Goal: Task Accomplishment & Management: Complete application form

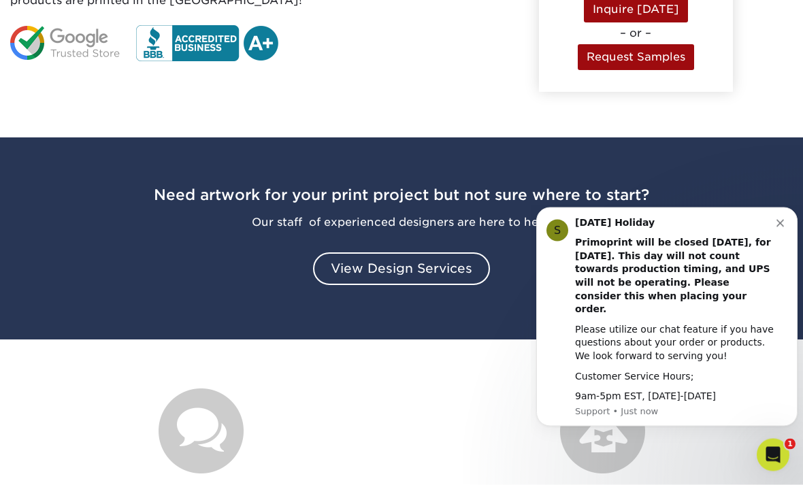
scroll to position [1946, 0]
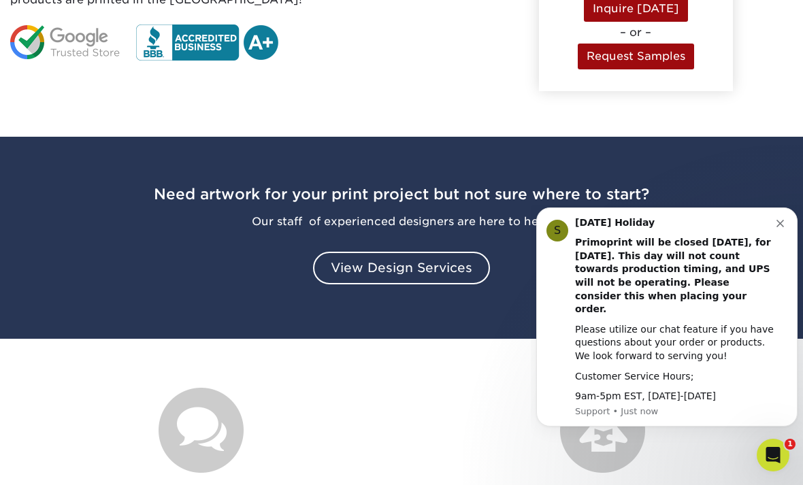
click at [784, 227] on button "Dismiss notification" at bounding box center [781, 221] width 11 height 11
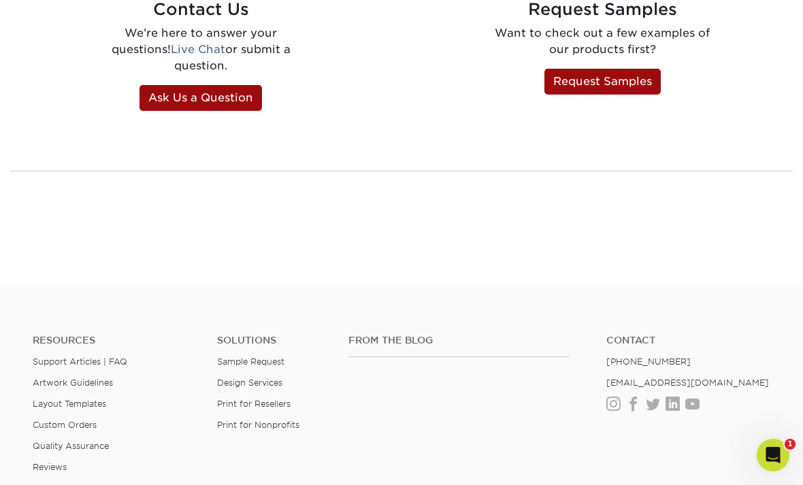
scroll to position [2567, 0]
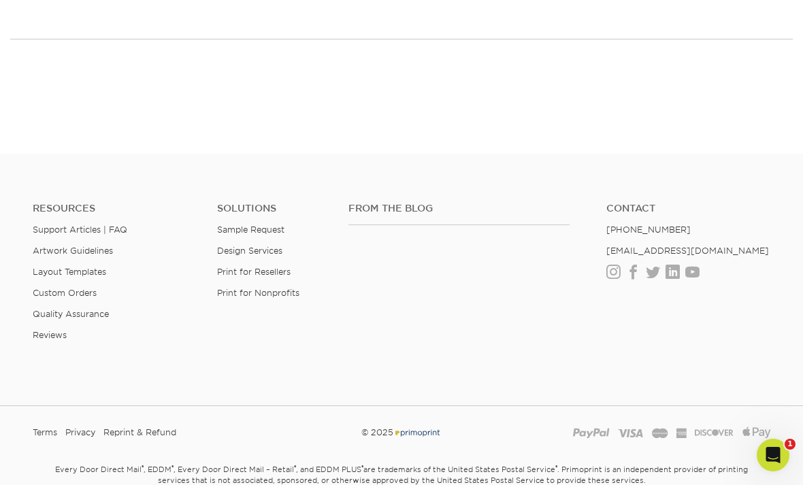
click at [511, 268] on div "From the Blog Contact (888) 822-5815 info@primoprint.com Instagram Facebook Twi…" at bounding box center [559, 283] width 442 height 160
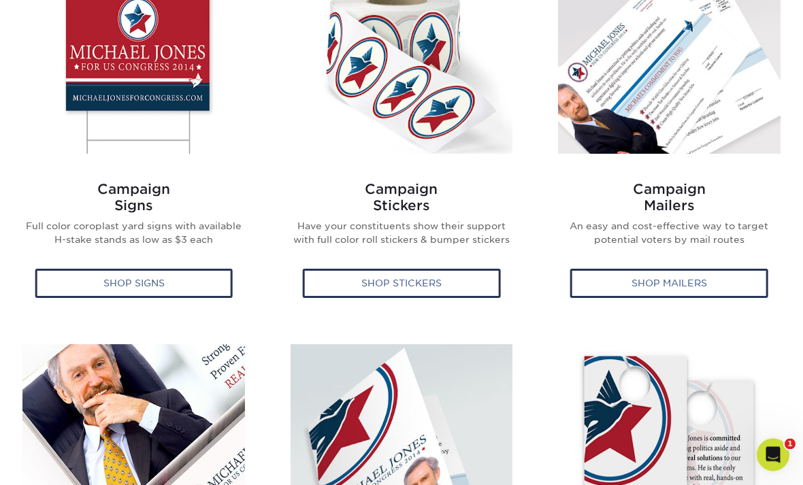
scroll to position [626, 0]
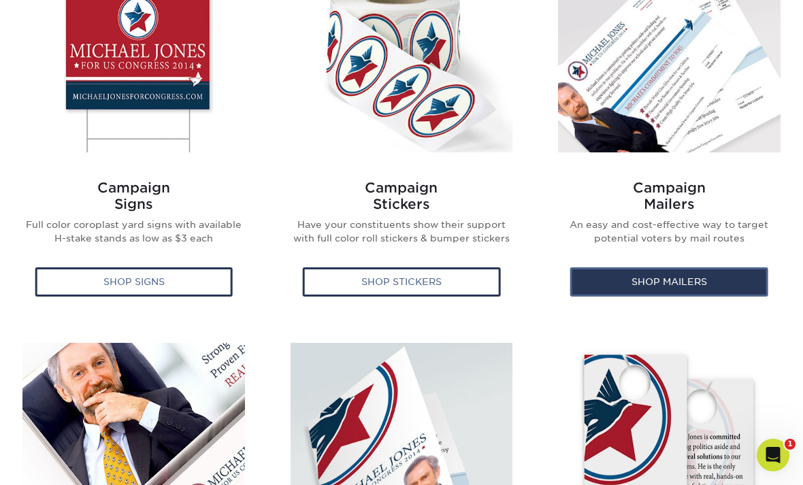
click at [675, 278] on div "Shop Mailers" at bounding box center [669, 281] width 198 height 29
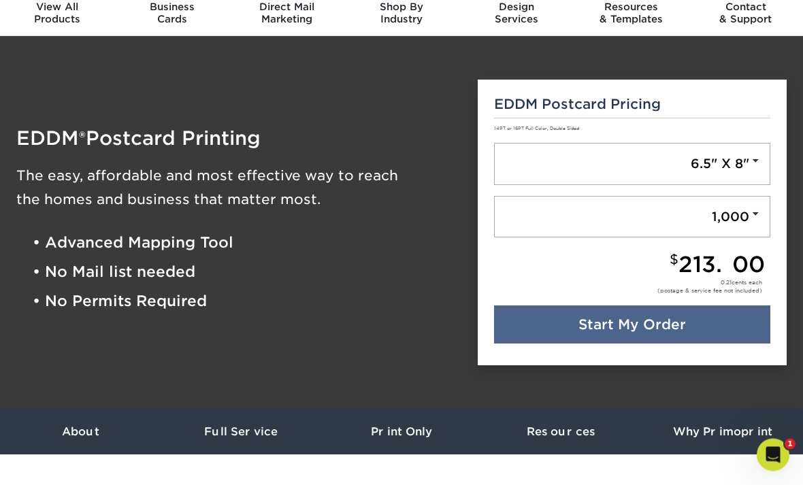
scroll to position [51, 0]
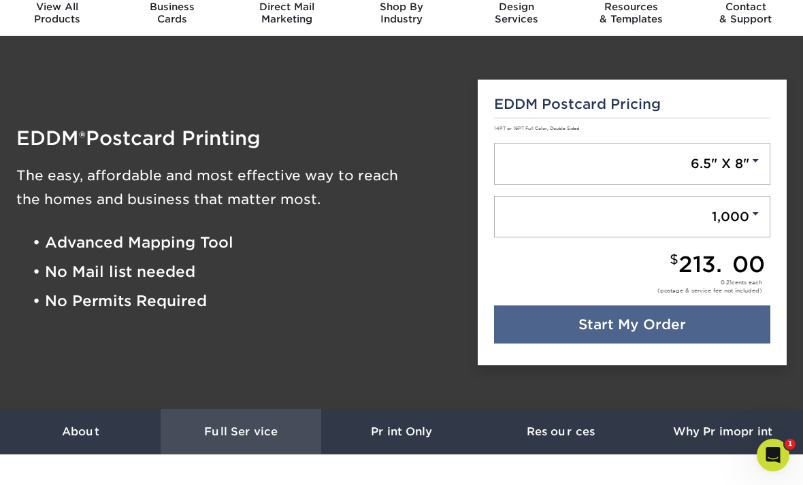
click at [261, 432] on h3 "Full Service" at bounding box center [241, 431] width 161 height 13
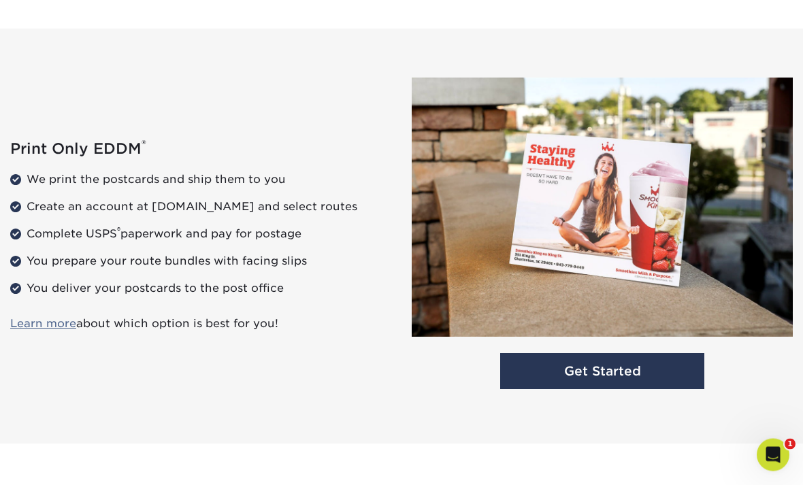
scroll to position [1729, 0]
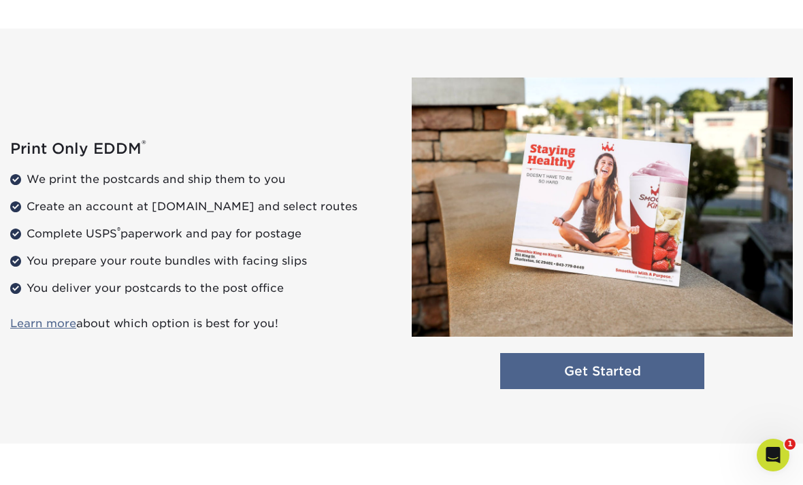
click at [571, 369] on link "Get Started" at bounding box center [602, 371] width 204 height 36
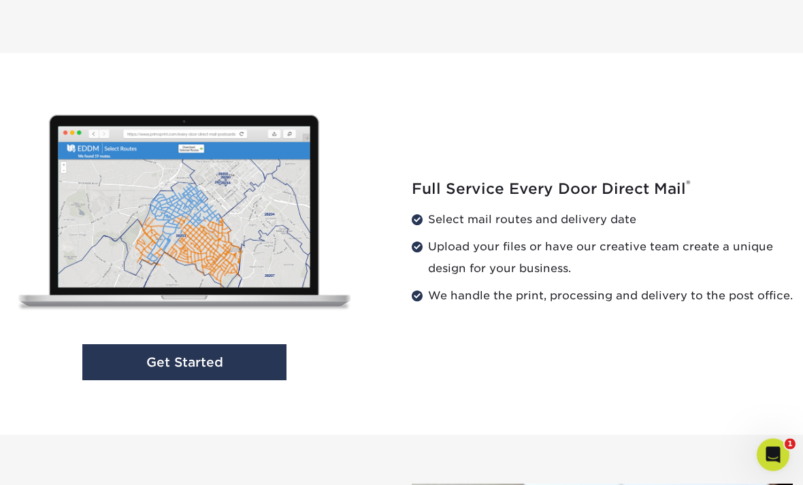
scroll to position [1317, 0]
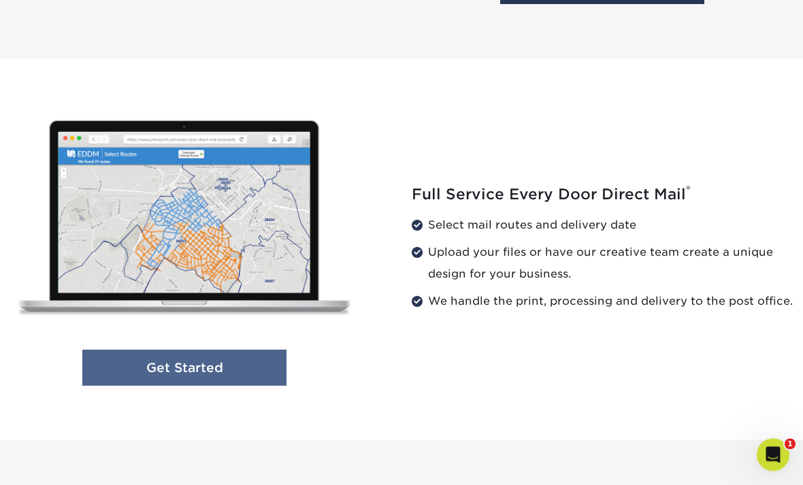
click at [249, 363] on link "Get Started" at bounding box center [184, 368] width 204 height 36
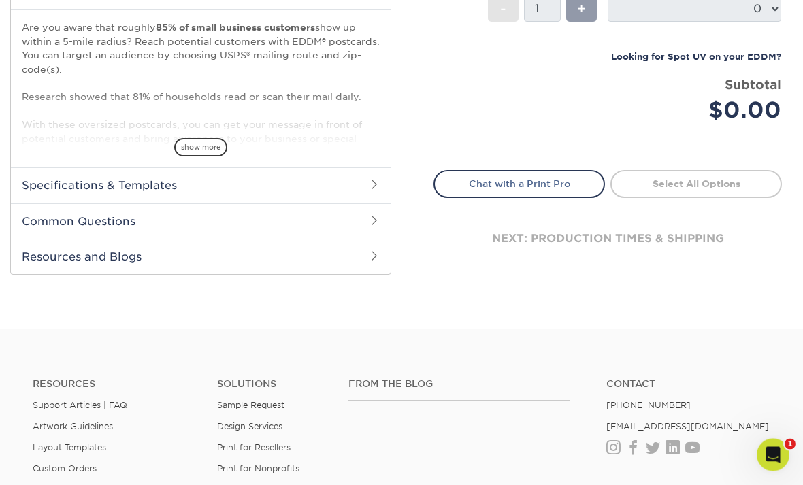
scroll to position [487, 0]
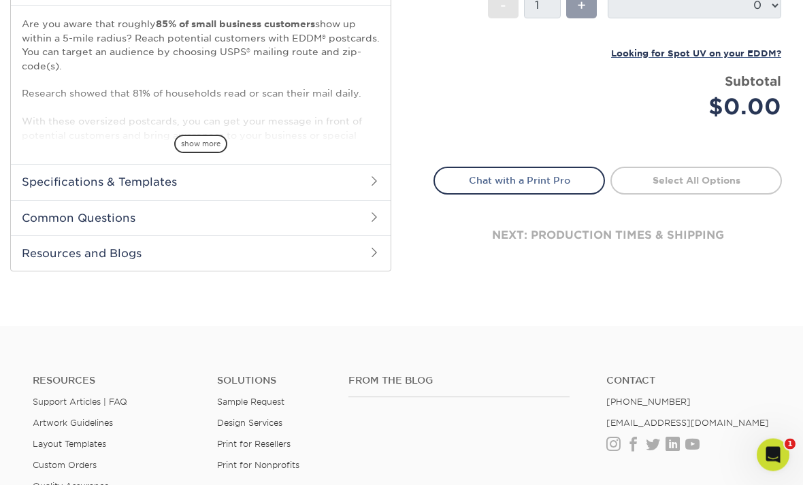
click at [373, 214] on span at bounding box center [374, 217] width 11 height 11
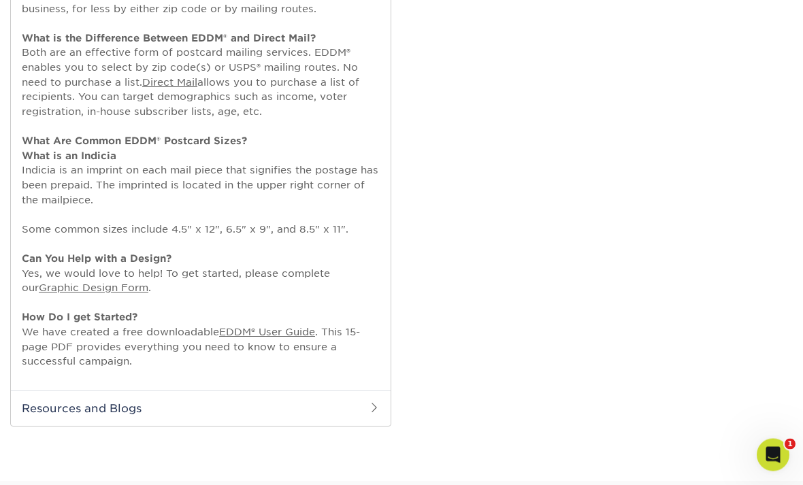
scroll to position [778, 0]
click at [120, 281] on link "Graphic Design Form" at bounding box center [94, 287] width 110 height 12
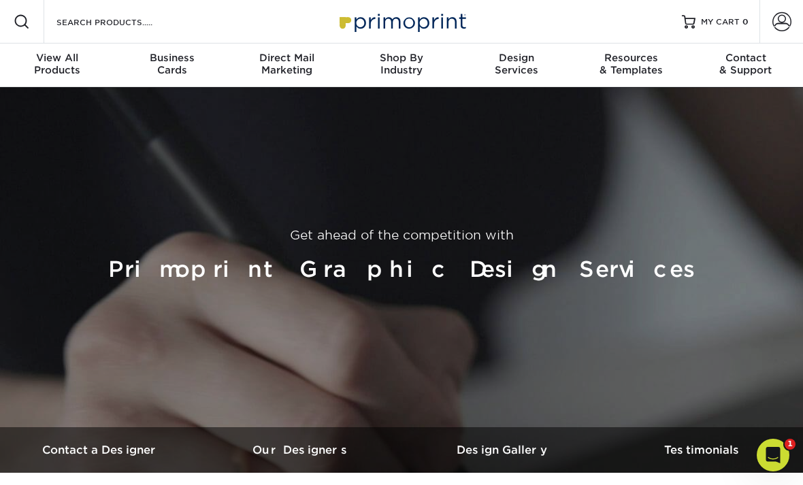
click at [420, 19] on img at bounding box center [401, 21] width 136 height 29
